Goal: Book appointment/travel/reservation

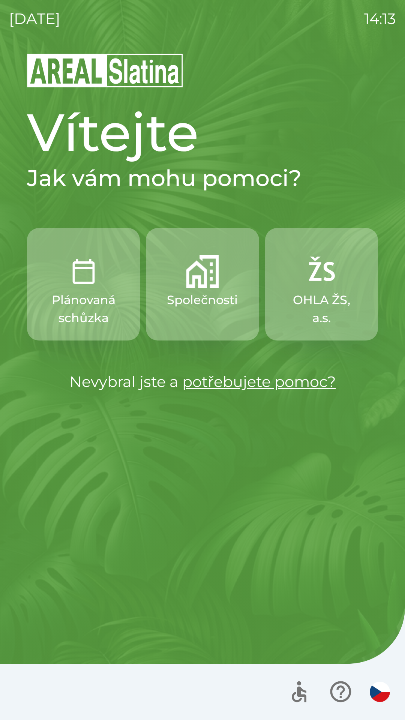
click at [203, 276] on img "button" at bounding box center [202, 271] width 33 height 33
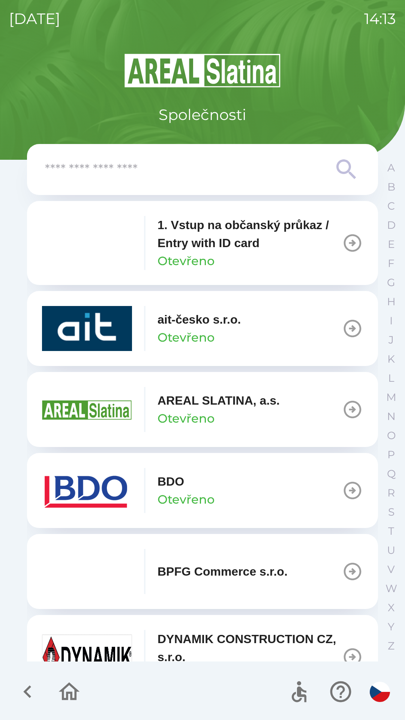
click at [179, 161] on input "text" at bounding box center [187, 169] width 285 height 21
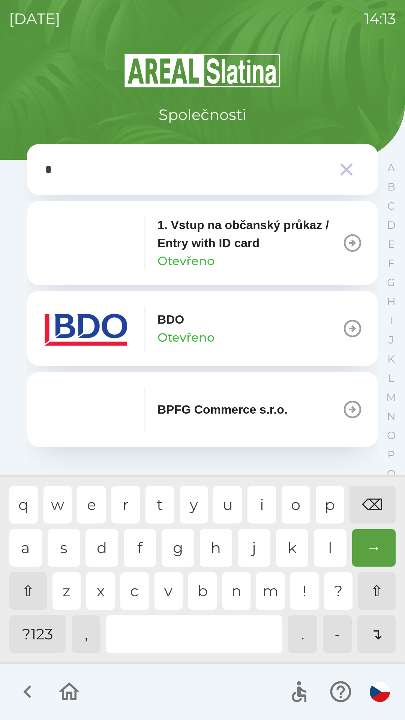
type input "**"
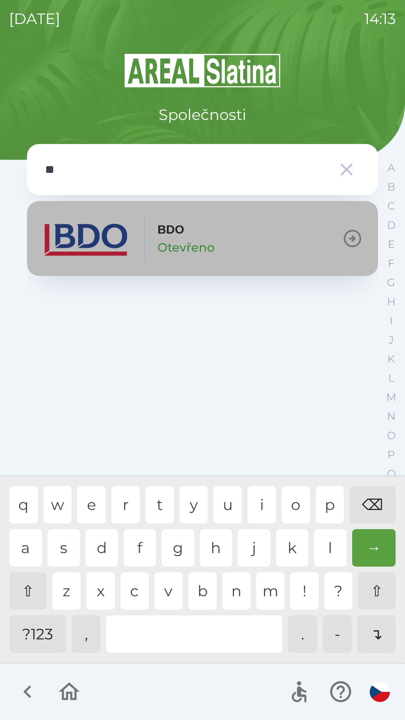
click at [168, 238] on p "BDO" at bounding box center [171, 230] width 27 height 18
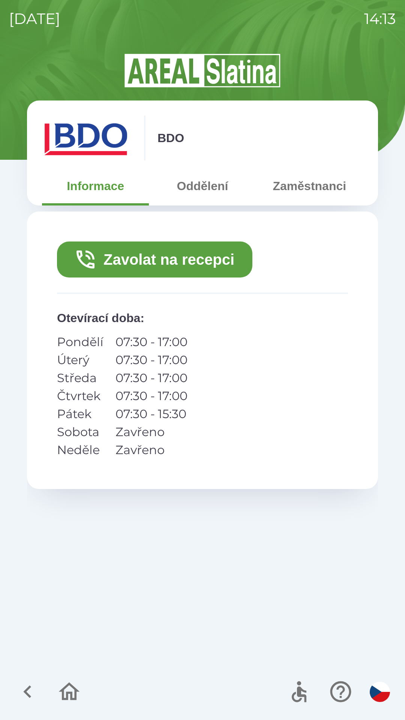
click at [285, 189] on button "Zaměstnanci" at bounding box center [309, 186] width 107 height 27
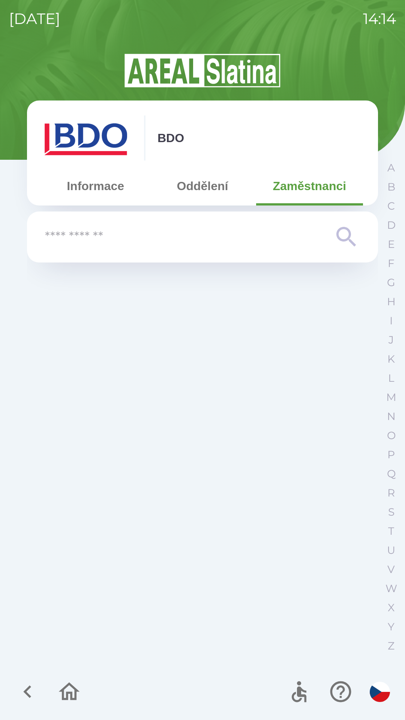
click at [188, 185] on button "Oddělení" at bounding box center [202, 186] width 107 height 27
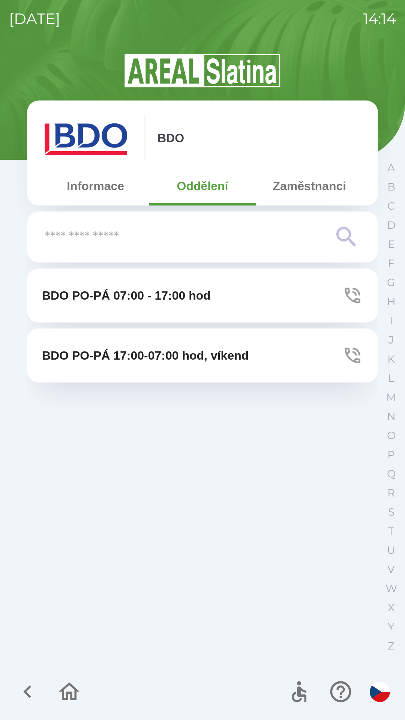
click at [77, 189] on button "Informace" at bounding box center [95, 186] width 107 height 27
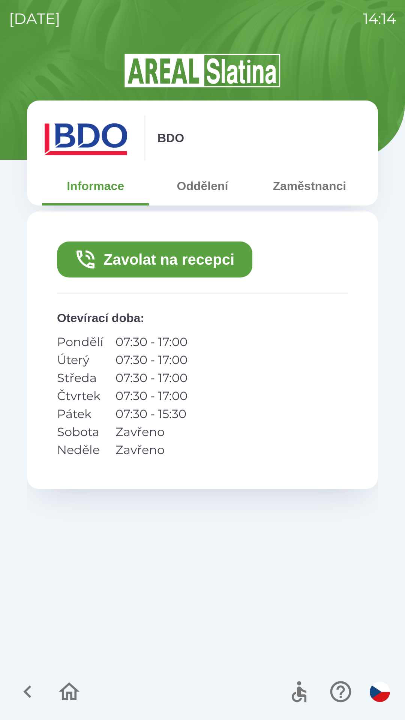
click at [99, 260] on button "Zavolat na recepci" at bounding box center [154, 260] width 195 height 36
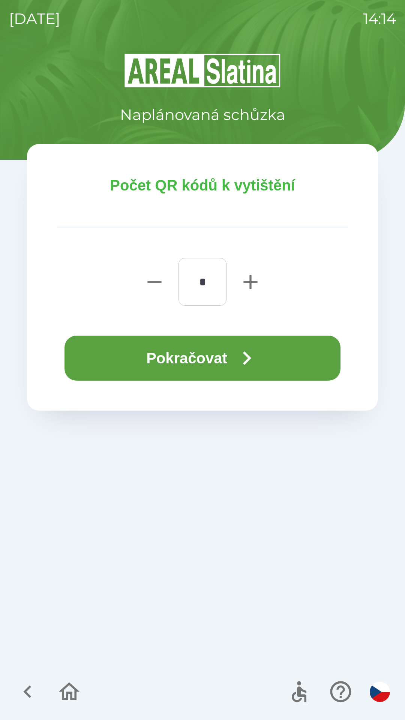
click at [233, 353] on button "Pokračovat" at bounding box center [203, 358] width 276 height 45
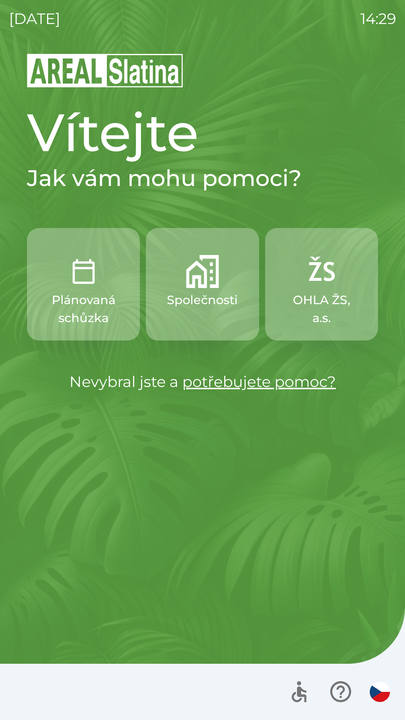
click at [199, 300] on p "Společnosti" at bounding box center [202, 300] width 71 height 18
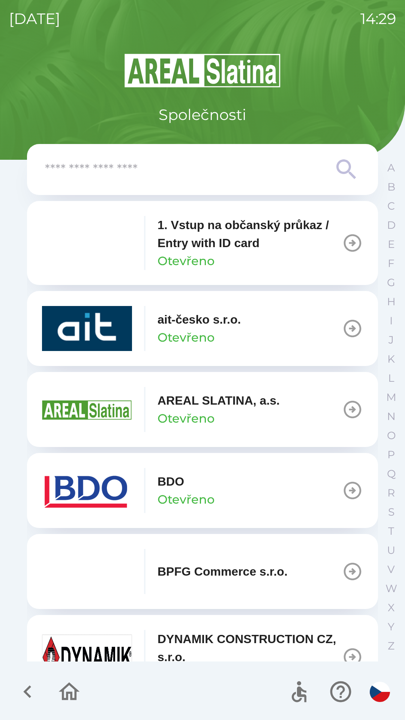
click at [90, 338] on img "button" at bounding box center [87, 328] width 90 height 45
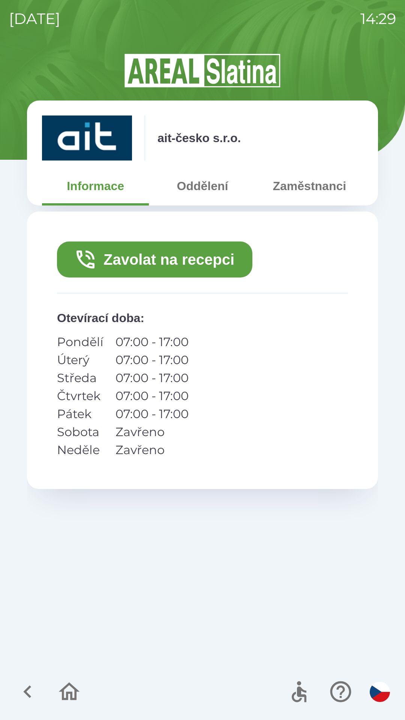
click at [215, 262] on button "Zavolat na recepci" at bounding box center [154, 260] width 195 height 36
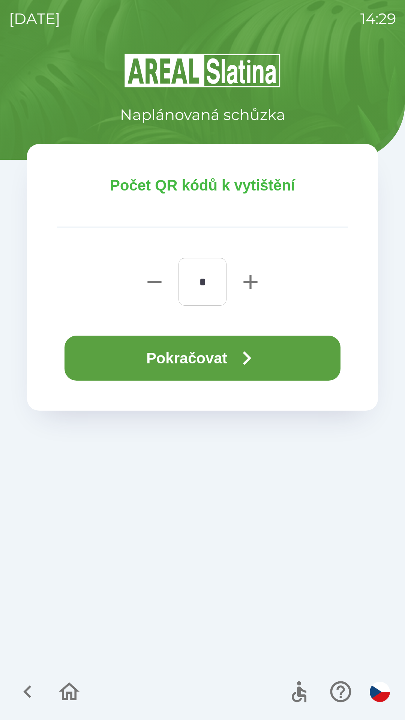
click at [258, 358] on icon "button" at bounding box center [246, 358] width 27 height 27
